Goal: Complete application form: Complete application form

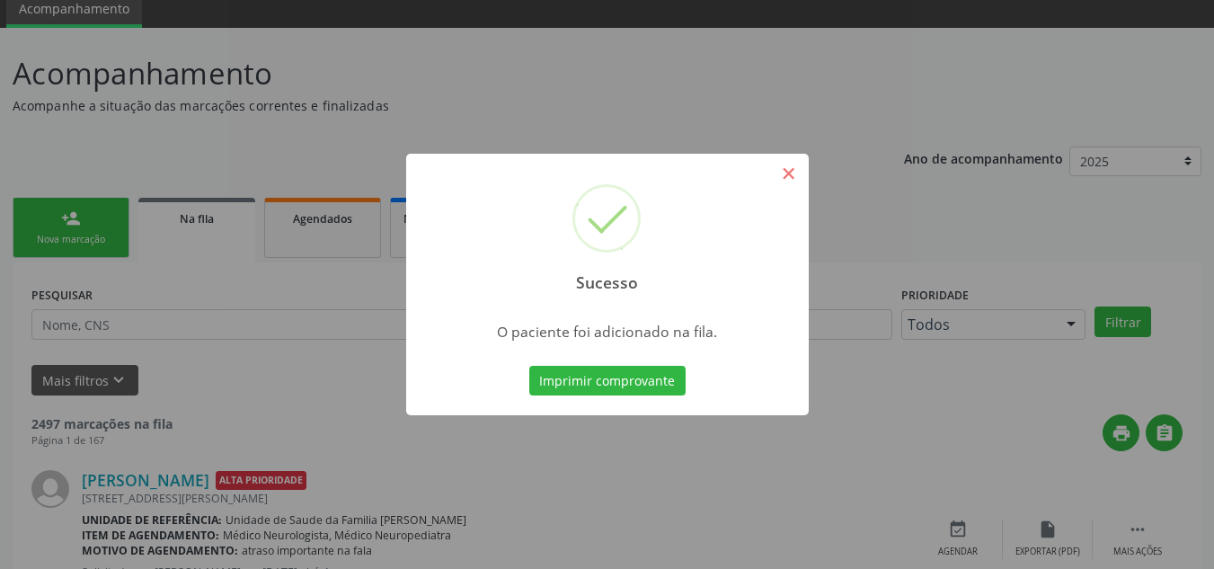
scroll to position [71, 0]
drag, startPoint x: 787, startPoint y: 168, endPoint x: 636, endPoint y: 207, distance: 155.8
click at [769, 174] on div "Sucesso ×" at bounding box center [607, 231] width 403 height 155
click at [787, 173] on button "×" at bounding box center [789, 173] width 31 height 31
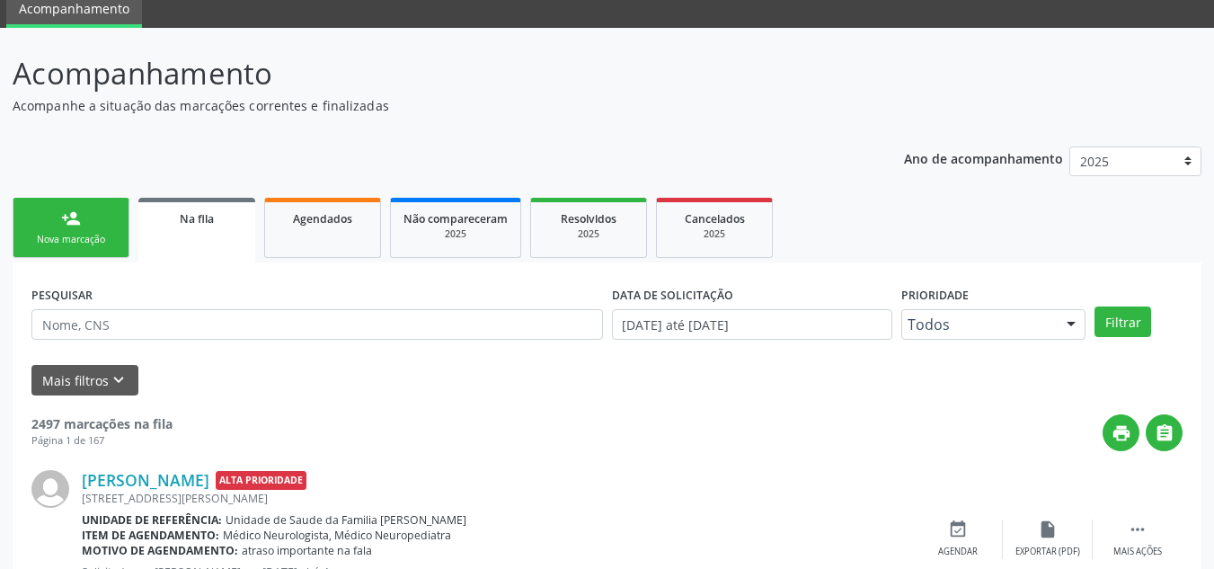
click at [81, 229] on link "person_add Nova marcação" at bounding box center [71, 228] width 117 height 60
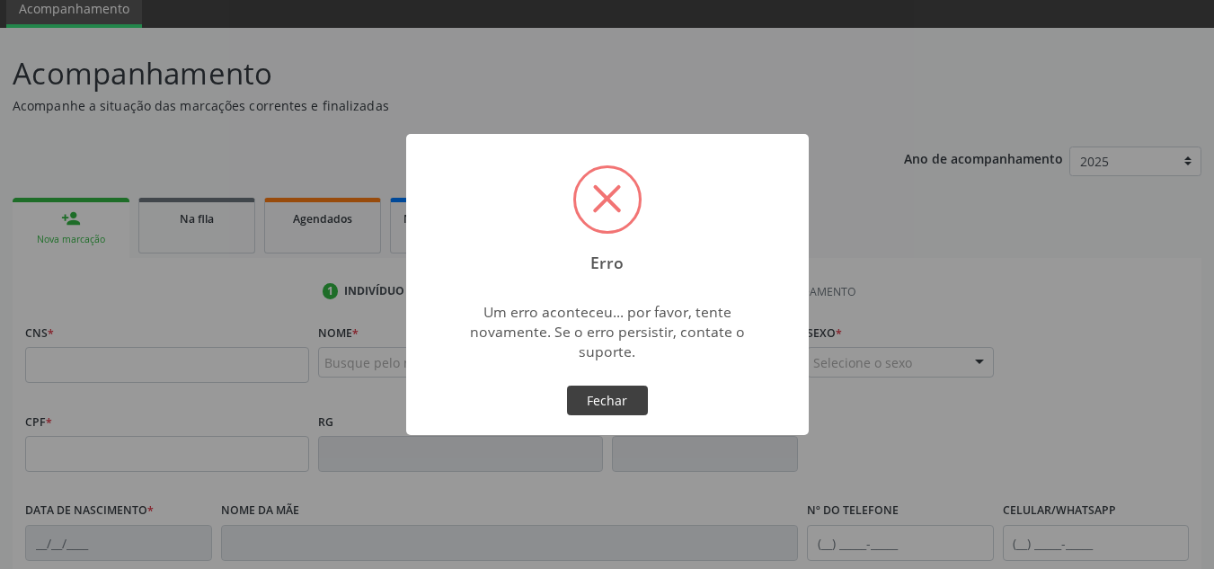
click at [591, 394] on button "Fechar" at bounding box center [607, 401] width 81 height 31
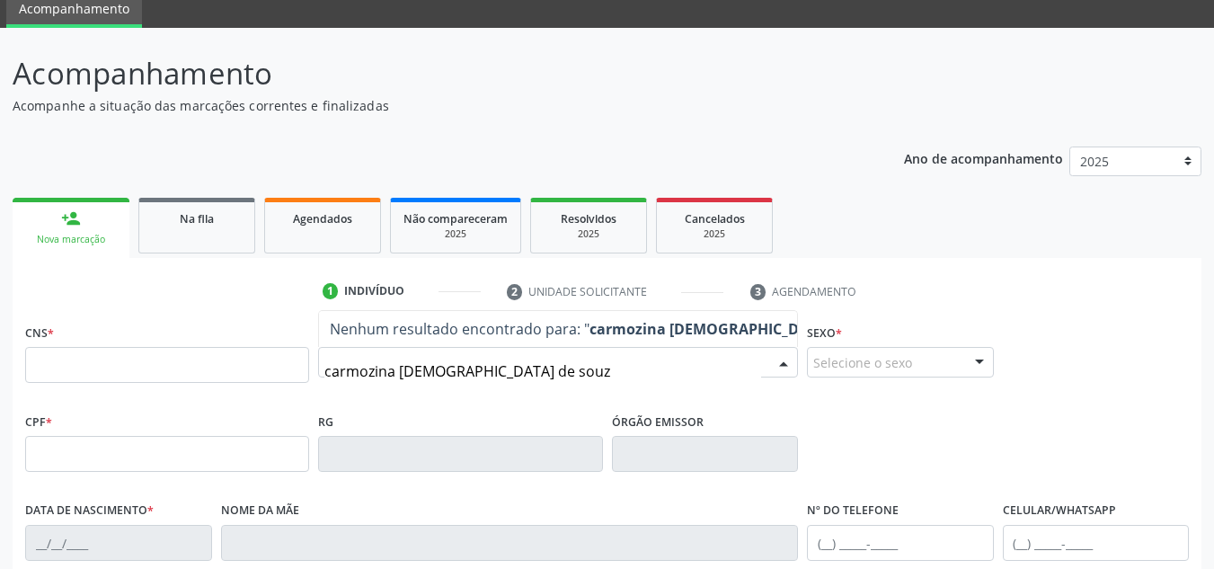
type input "carmozina [PERSON_NAME]"
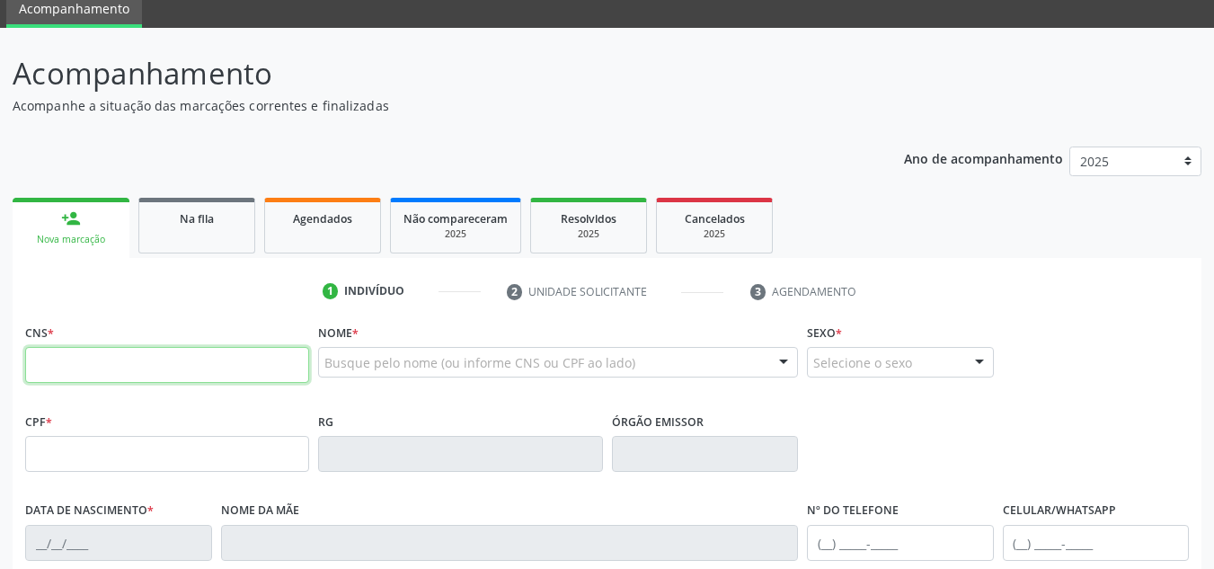
click at [246, 366] on input "text" at bounding box center [167, 365] width 284 height 36
type input "702 9025 5491 7372"
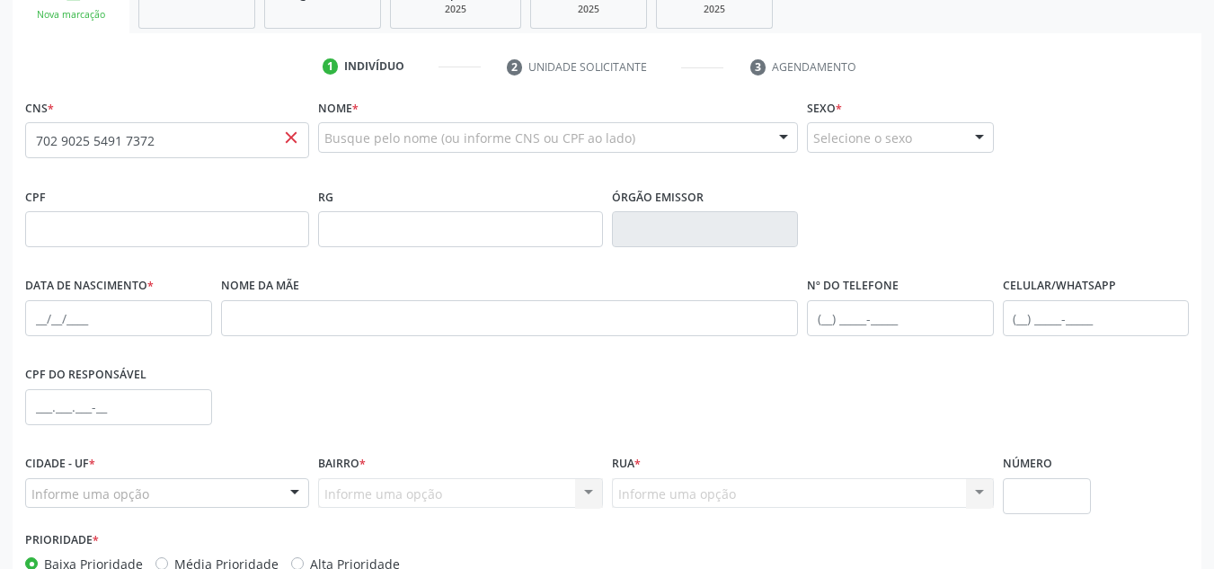
scroll to position [341, 0]
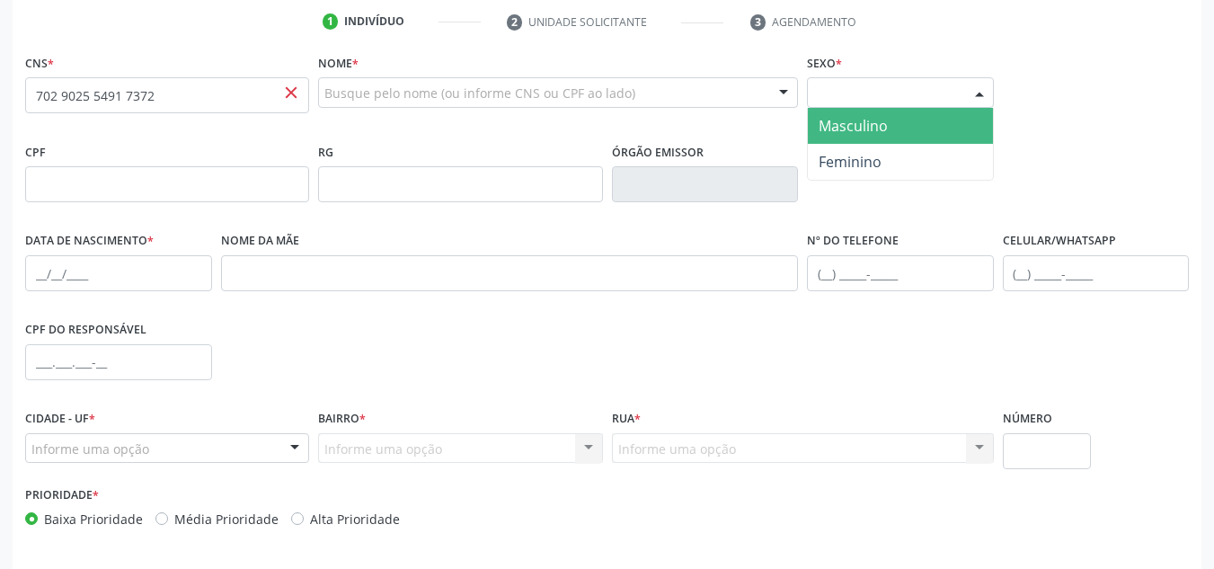
click at [980, 83] on div at bounding box center [979, 93] width 27 height 31
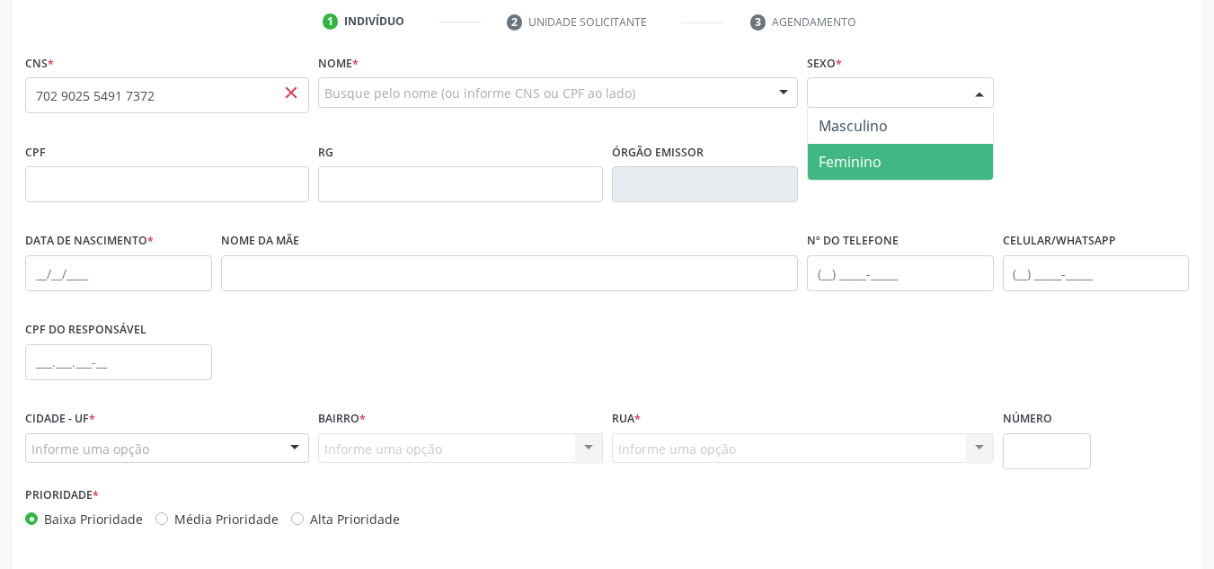
drag, startPoint x: 867, startPoint y: 148, endPoint x: 648, endPoint y: 144, distance: 219.3
click at [847, 150] on span "Feminino" at bounding box center [900, 162] width 185 height 36
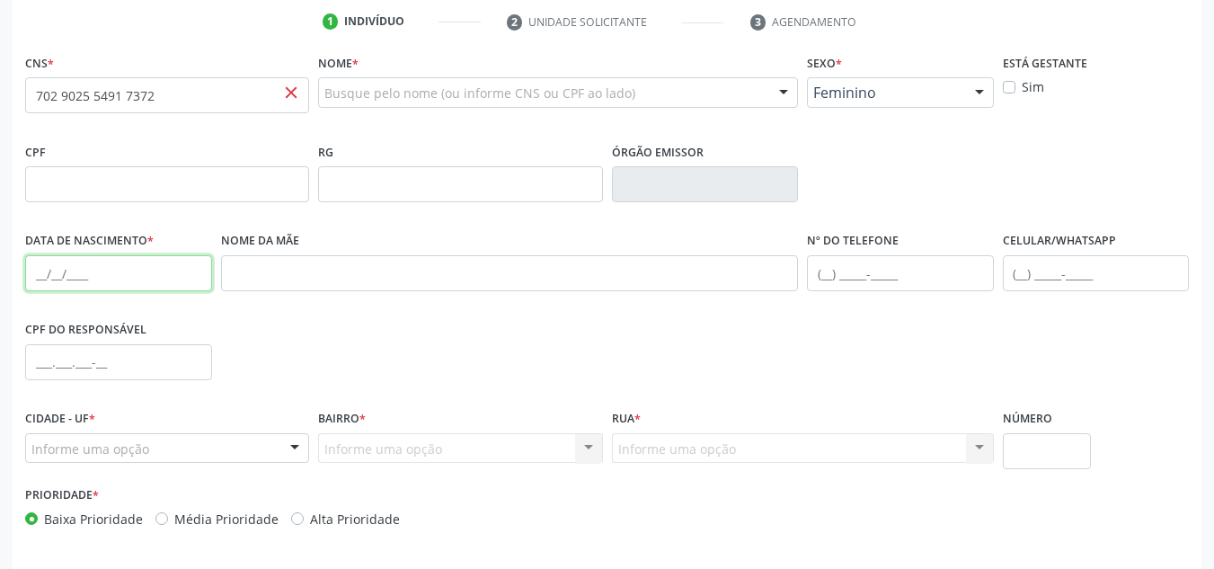
click at [41, 274] on input "text" at bounding box center [118, 273] width 187 height 36
type input "[DATE]"
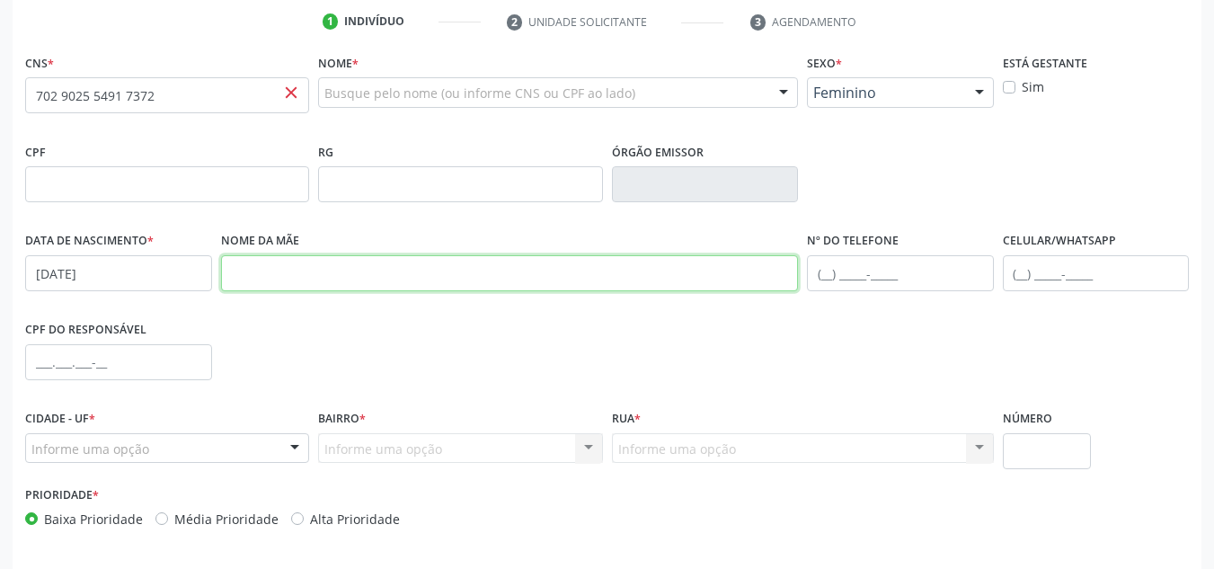
click at [254, 276] on input "text" at bounding box center [510, 273] width 578 height 36
type input "a"
type input "ZMERENTINA DE [DEMOGRAPHIC_DATA]"
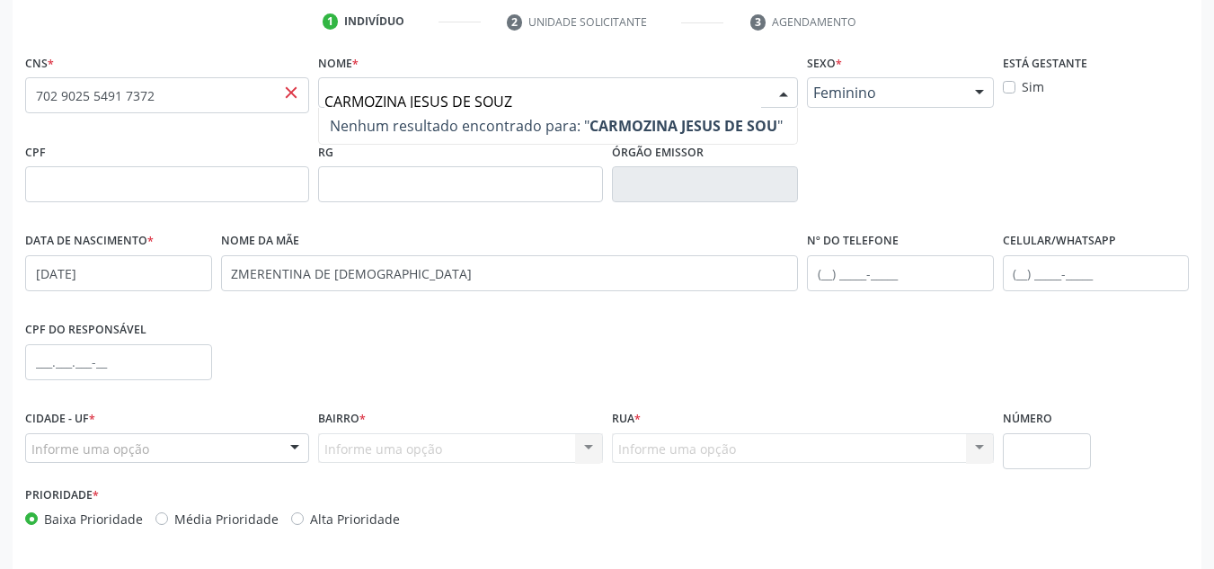
type input "[PERSON_NAME]"
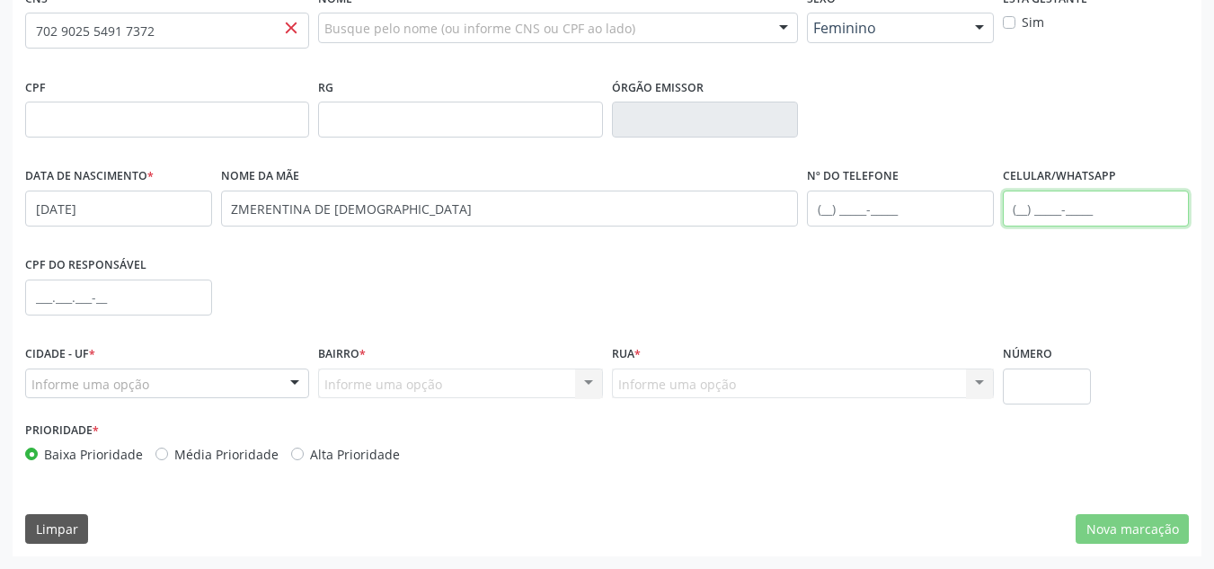
click at [1022, 210] on input "text" at bounding box center [1096, 209] width 187 height 36
type input "[PHONE_NUMBER]"
click at [972, 286] on div "CPF do responsável" at bounding box center [607, 296] width 1173 height 89
click at [253, 385] on div "Informe uma opção" at bounding box center [167, 383] width 284 height 31
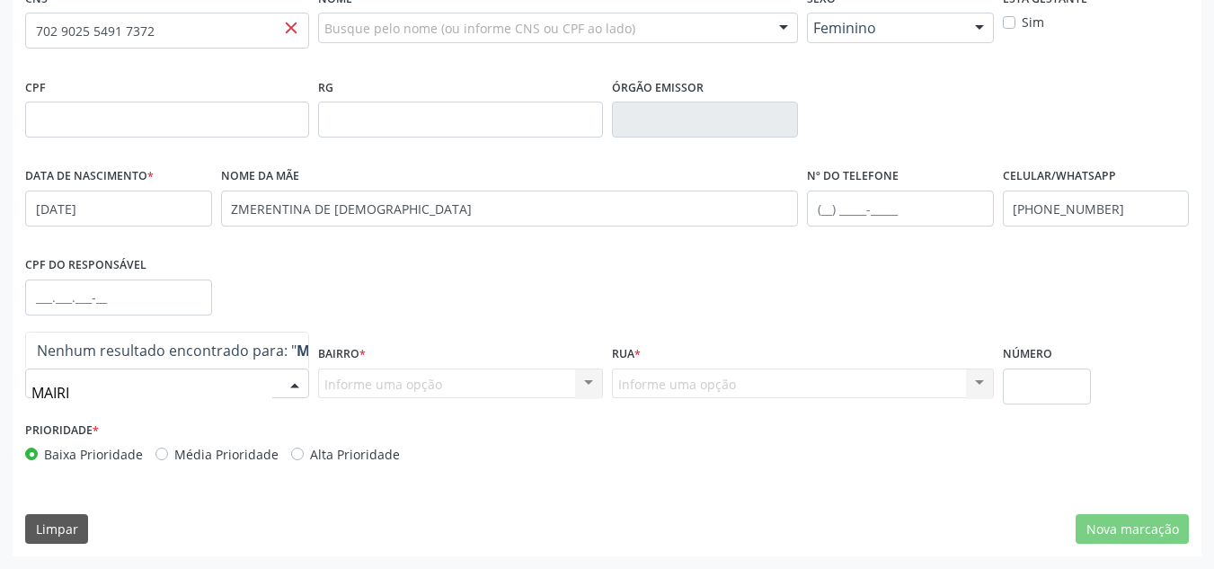
type input "MAIRI"
click at [364, 390] on div "Informe uma opção Nenhum resultado encontrado para: " " Nenhuma opção encontrad…" at bounding box center [460, 383] width 284 height 31
click at [299, 389] on div at bounding box center [294, 384] width 27 height 31
click at [221, 392] on input "text" at bounding box center [151, 393] width 241 height 36
type input "MAIRI"
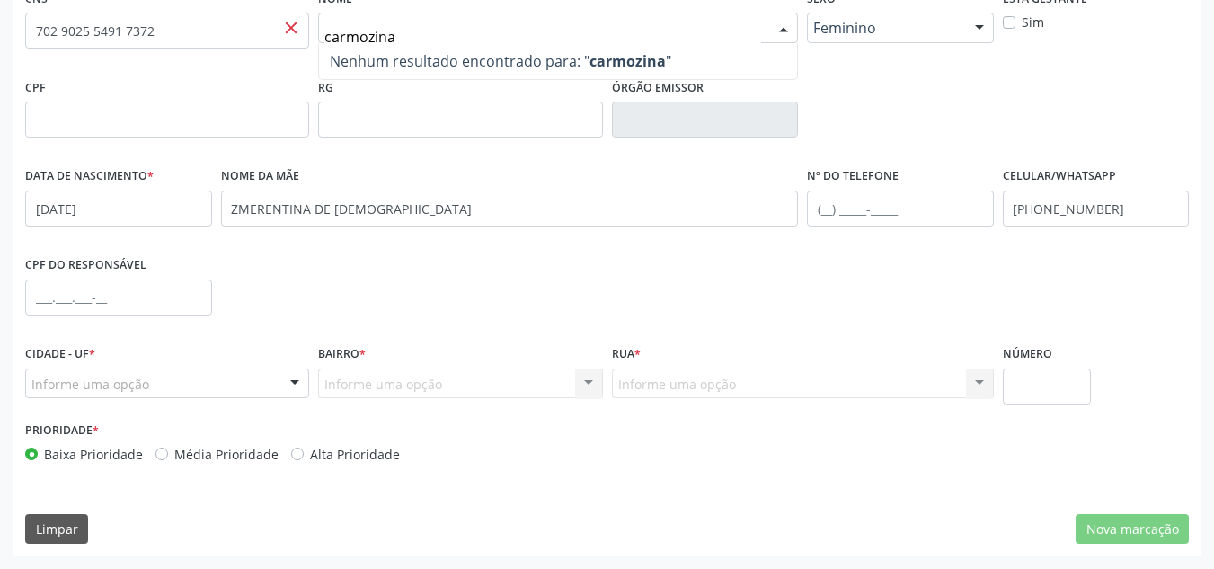
type input "carmozina´,"
